Goal: Transaction & Acquisition: Purchase product/service

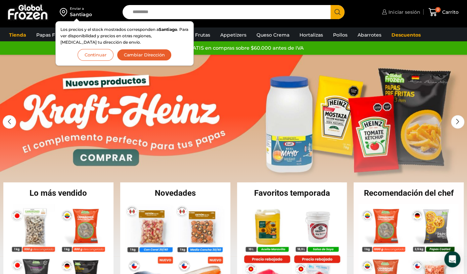
click at [412, 13] on span "Iniciar sesión" at bounding box center [402, 12] width 33 height 7
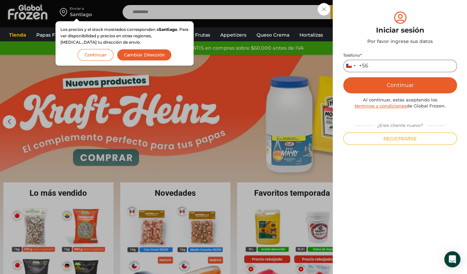
click at [390, 64] on input "Teléfono *" at bounding box center [400, 66] width 114 height 12
type input "*********"
click at [385, 83] on button "Continuar" at bounding box center [400, 85] width 114 height 16
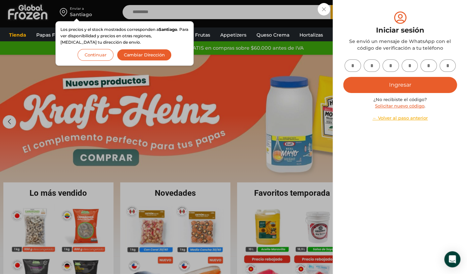
click at [107, 54] on button "Continuar" at bounding box center [95, 55] width 36 height 12
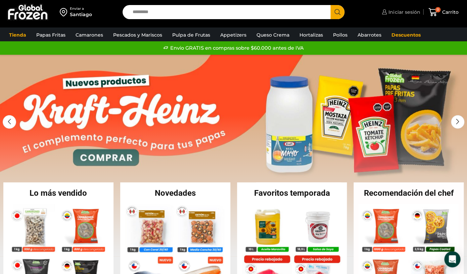
click at [402, 12] on span "Iniciar sesión" at bounding box center [402, 12] width 33 height 7
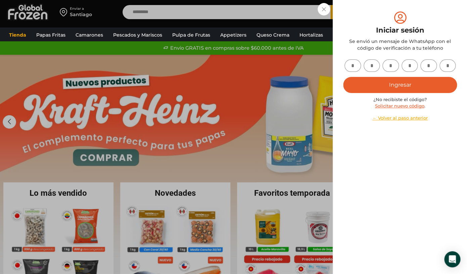
click at [350, 70] on input "text" at bounding box center [352, 65] width 16 height 12
type input "*"
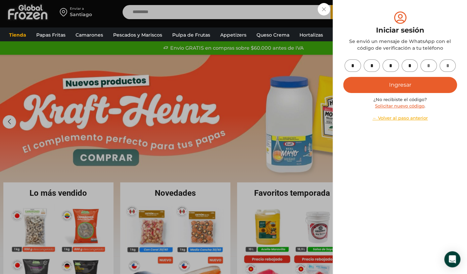
type input "*"
click at [387, 88] on button "Ingresar" at bounding box center [400, 85] width 114 height 16
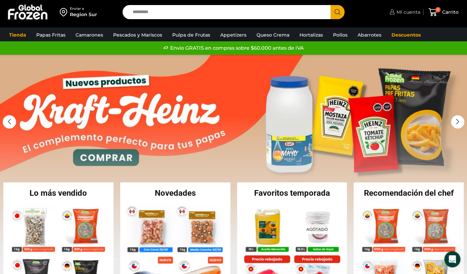
click at [400, 12] on span "Mi cuenta" at bounding box center [406, 12] width 25 height 7
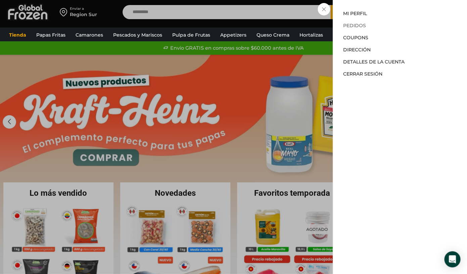
click at [358, 28] on link "Pedidos" at bounding box center [354, 25] width 23 height 6
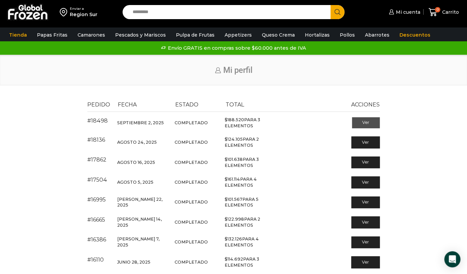
click at [373, 124] on link "Ver" at bounding box center [365, 122] width 28 height 11
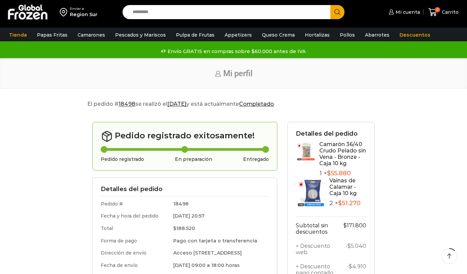
scroll to position [45, 0]
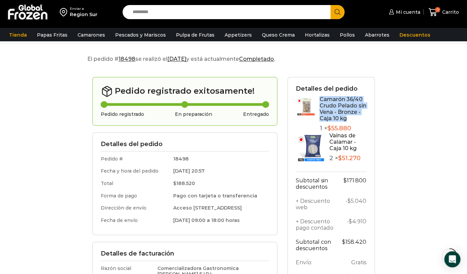
drag, startPoint x: 347, startPoint y: 115, endPoint x: 320, endPoint y: 96, distance: 33.7
click at [320, 96] on h4 "Camarón 36/40 Crudo Pelado sin Vena - Bronze - Caja 10 kg" at bounding box center [342, 109] width 47 height 26
copy link "Camarón 36/40 Crudo Pelado sin Vena - Bronze - Caja 10 kg"
click at [185, 16] on input "Search input" at bounding box center [228, 12] width 198 height 14
paste input "**********"
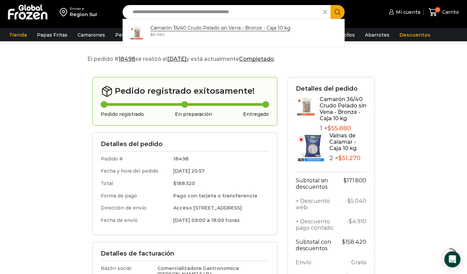
type input "**********"
click at [330, 5] on button "Search" at bounding box center [337, 12] width 14 height 14
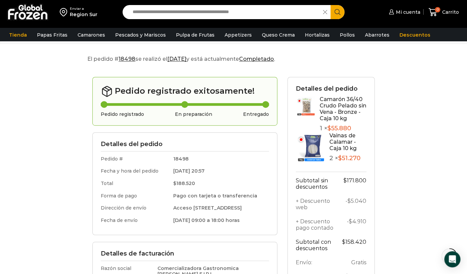
click at [338, 15] on icon "Search button" at bounding box center [337, 12] width 6 height 6
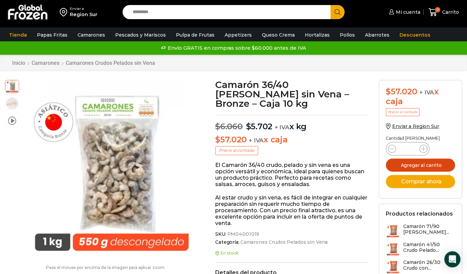
click at [425, 164] on button "Agregar al carrito" at bounding box center [419, 164] width 69 height 13
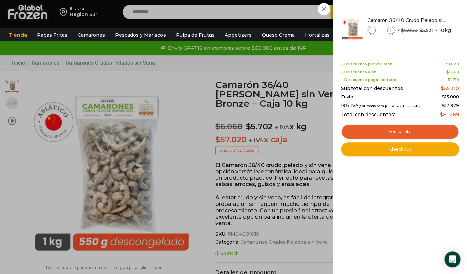
click at [426, 20] on div "1 Carrito 1 1 Shopping Cart *" at bounding box center [443, 12] width 34 height 16
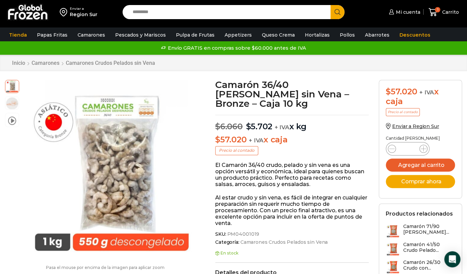
click at [234, 12] on input "Search input" at bounding box center [228, 12] width 198 height 14
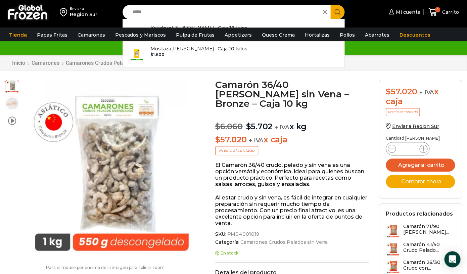
type input "*****"
click at [333, 10] on button "Search" at bounding box center [337, 12] width 14 height 14
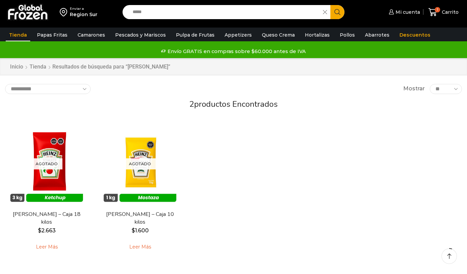
scroll to position [20, 0]
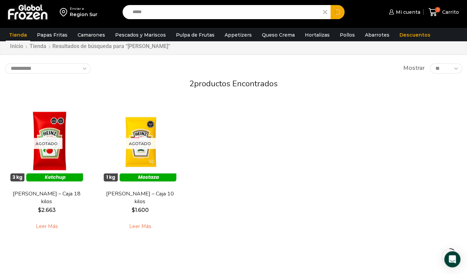
drag, startPoint x: 236, startPoint y: 13, endPoint x: 123, endPoint y: 11, distance: 113.7
click at [129, 11] on input "*****" at bounding box center [224, 12] width 190 height 14
type input "*******"
click at [330, 5] on button "Search" at bounding box center [337, 12] width 14 height 14
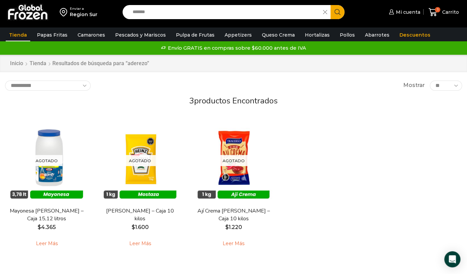
click at [40, 16] on img at bounding box center [28, 11] width 42 height 17
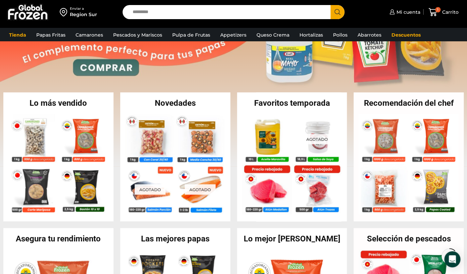
scroll to position [95, 0]
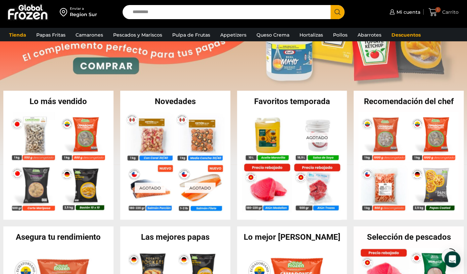
click at [438, 12] on span "1" at bounding box center [434, 12] width 12 height 9
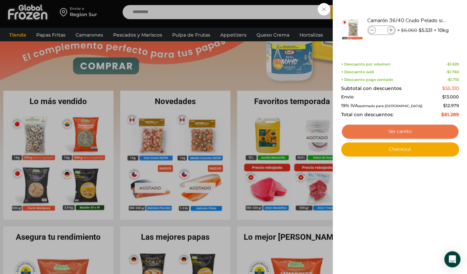
click at [401, 133] on link "Ver carrito" at bounding box center [400, 131] width 118 height 15
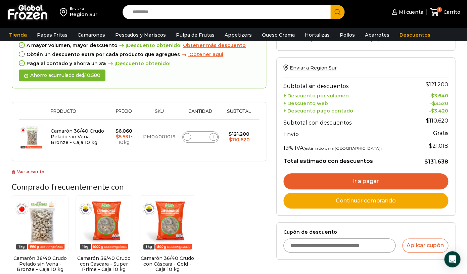
scroll to position [93, 0]
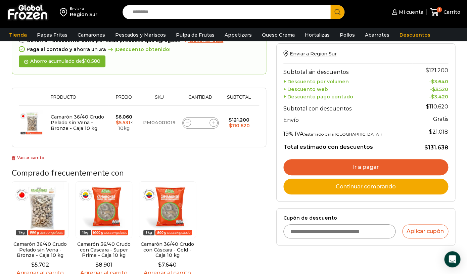
click at [340, 168] on link "Ir a pagar" at bounding box center [365, 167] width 165 height 16
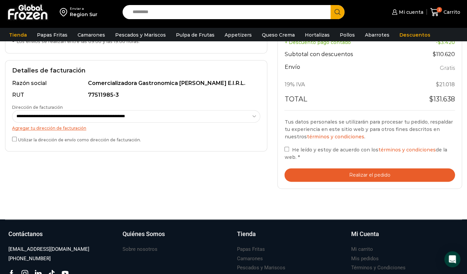
scroll to position [176, 0]
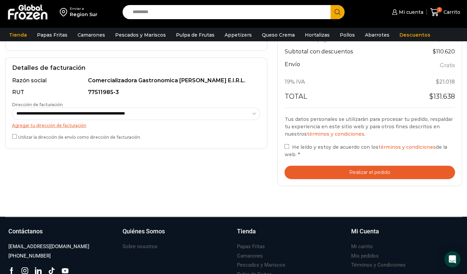
click at [331, 170] on button "Realizar el pedido" at bounding box center [369, 172] width 170 height 14
